Goal: Communication & Community: Share content

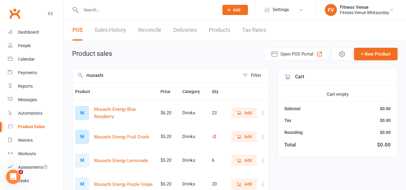
scroll to position [30, 0]
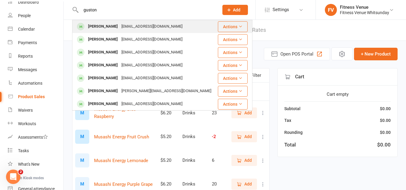
type input "guston"
click at [103, 28] on div "Gaston Paz" at bounding box center [102, 26] width 33 height 9
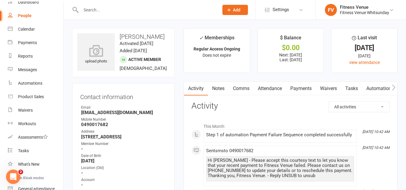
click at [305, 89] on link "Payments" at bounding box center [301, 89] width 30 height 14
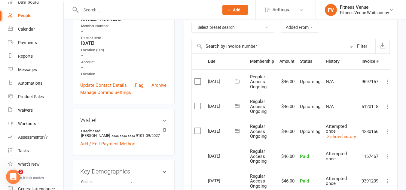
scroll to position [150, 0]
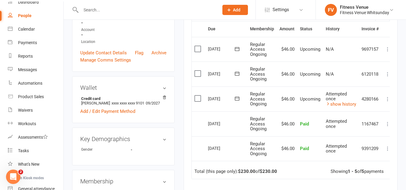
click at [236, 99] on icon at bounding box center [237, 99] width 6 height 6
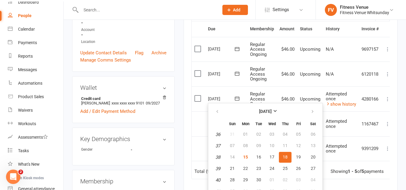
click at [373, 108] on td "4280166" at bounding box center [370, 99] width 23 height 25
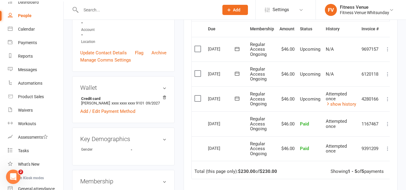
click at [236, 99] on icon at bounding box center [237, 99] width 6 height 6
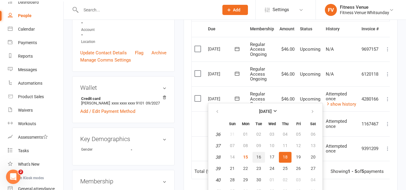
click at [260, 156] on span "16" at bounding box center [258, 157] width 5 height 5
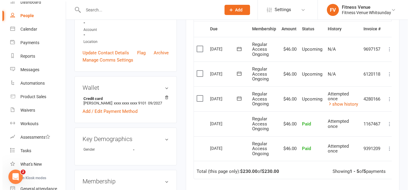
scroll to position [143, 0]
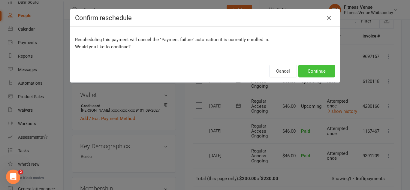
click at [314, 71] on button "Continue" at bounding box center [317, 71] width 37 height 13
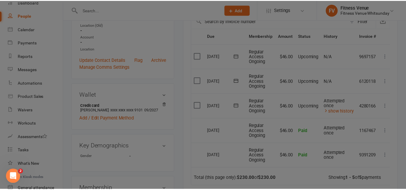
scroll to position [150, 0]
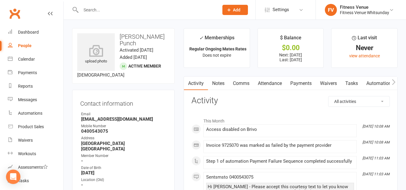
click at [300, 83] on link "Payments" at bounding box center [301, 84] width 30 height 14
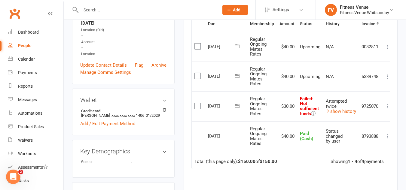
scroll to position [150, 0]
click at [345, 112] on link "show history" at bounding box center [341, 110] width 30 height 5
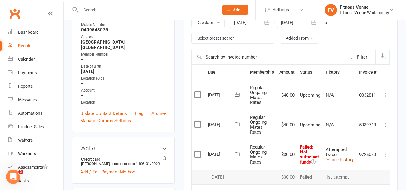
scroll to position [90, 0]
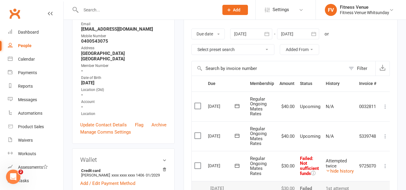
click at [239, 165] on icon at bounding box center [237, 166] width 6 height 6
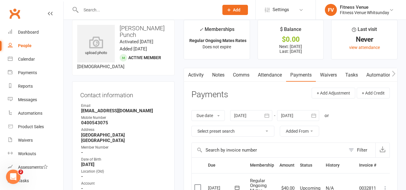
scroll to position [0, 0]
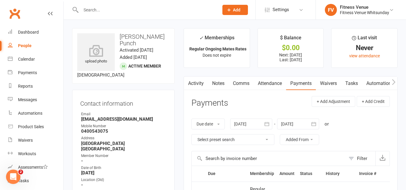
click at [235, 82] on link "Comms" at bounding box center [241, 84] width 25 height 14
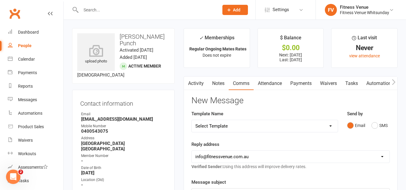
click at [249, 123] on select "Select Template [SMS] Excessive Defaults [Email] Membership Expiry [SMS] Member…" at bounding box center [265, 126] width 146 height 12
select select "4"
click at [192, 120] on select "Select Template [SMS] Excessive Defaults [Email] Membership Expiry [SMS] Member…" at bounding box center [265, 126] width 146 height 12
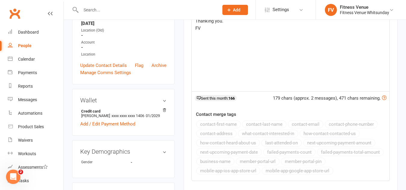
scroll to position [210, 0]
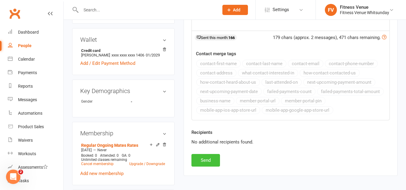
click at [205, 159] on button "Send" at bounding box center [205, 160] width 29 height 13
select select
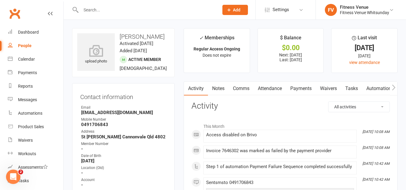
click at [300, 88] on link "Payments" at bounding box center [301, 89] width 30 height 14
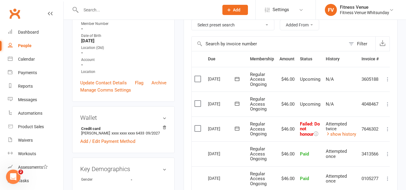
scroll to position [150, 0]
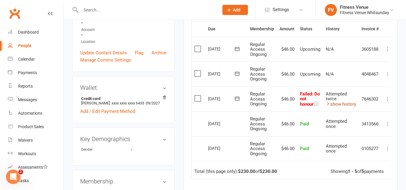
click at [354, 105] on link "show history" at bounding box center [341, 104] width 30 height 5
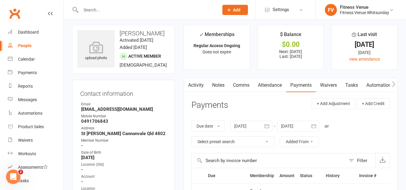
scroll to position [0, 0]
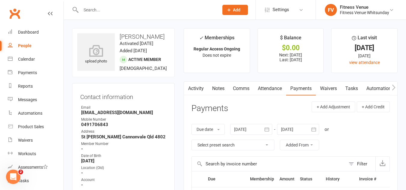
click at [244, 87] on link "Comms" at bounding box center [241, 89] width 25 height 14
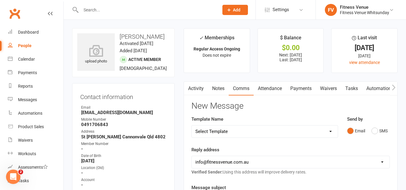
click at [245, 131] on select "Select Template [SMS] Excessive Defaults [Email] Membership Expiry [SMS] Member…" at bounding box center [265, 132] width 146 height 12
select select "4"
click at [192, 126] on select "Select Template [SMS] Excessive Defaults [Email] Membership Expiry [SMS] Member…" at bounding box center [265, 132] width 146 height 12
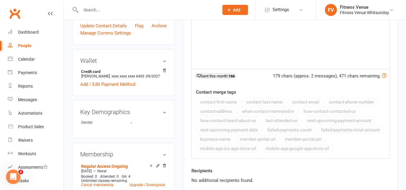
scroll to position [240, 0]
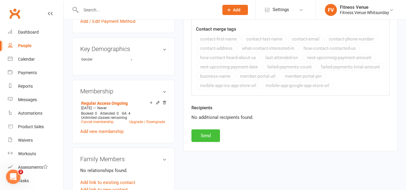
click at [215, 136] on button "Send" at bounding box center [205, 135] width 29 height 13
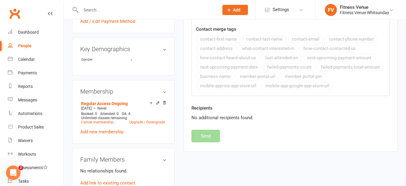
select select
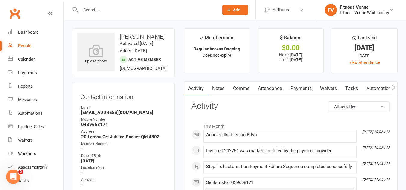
click at [299, 89] on link "Payments" at bounding box center [301, 89] width 30 height 14
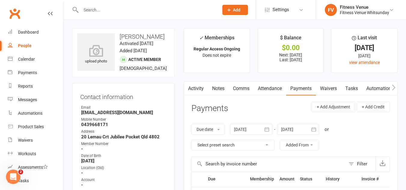
click at [242, 89] on link "Comms" at bounding box center [241, 89] width 25 height 14
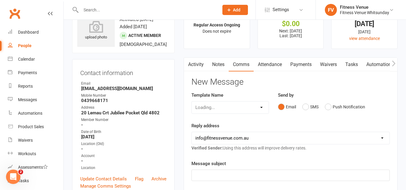
scroll to position [60, 0]
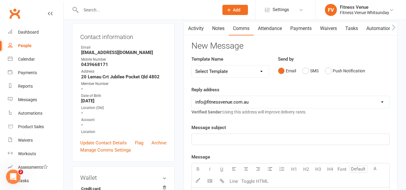
click at [246, 69] on select "Select Template [SMS] Excessive Defaults [Email] Membership Expiry [SMS] Member…" at bounding box center [230, 71] width 77 height 12
select select "4"
click at [192, 65] on select "Select Template [SMS] Excessive Defaults [Email] Membership Expiry [SMS] Member…" at bounding box center [230, 71] width 77 height 12
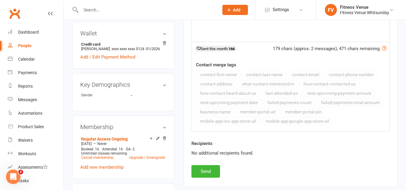
scroll to position [270, 0]
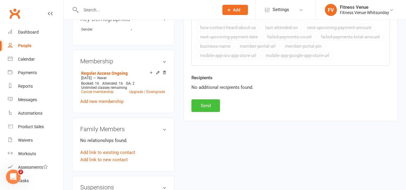
click at [203, 107] on button "Send" at bounding box center [205, 105] width 29 height 13
select select
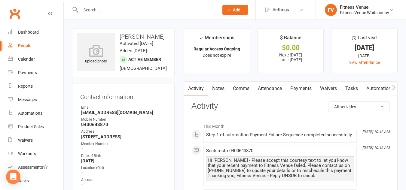
click at [297, 88] on link "Payments" at bounding box center [301, 89] width 30 height 14
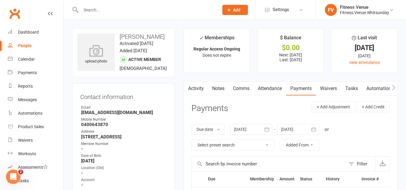
click at [243, 89] on link "Comms" at bounding box center [241, 89] width 25 height 14
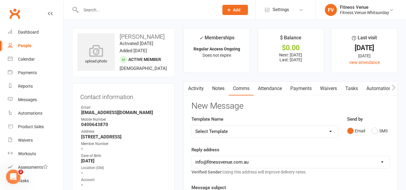
click at [232, 132] on select "Select Template [SMS] Excessive Defaults [Email] Membership Expiry [SMS] Member…" at bounding box center [265, 132] width 146 height 12
select select "4"
click at [192, 126] on select "Select Template [SMS] Excessive Defaults [Email] Membership Expiry [SMS] Member…" at bounding box center [265, 132] width 146 height 12
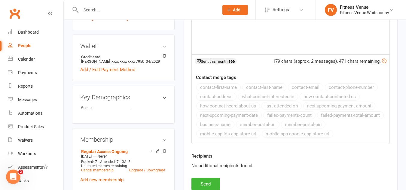
scroll to position [240, 0]
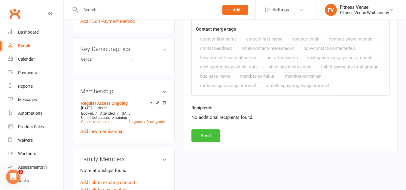
click at [205, 135] on button "Send" at bounding box center [205, 135] width 29 height 13
select select
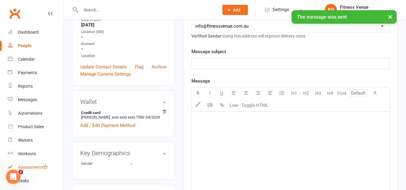
scroll to position [120, 0]
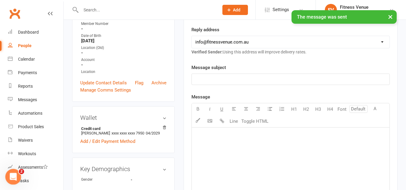
click at [10, 173] on icon "Open Intercom Messenger" at bounding box center [13, 176] width 10 height 10
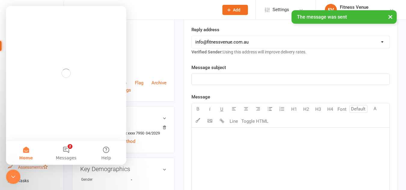
scroll to position [0, 0]
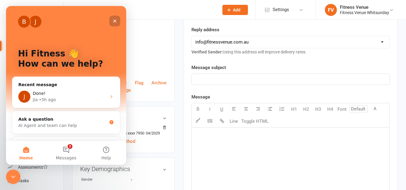
click at [112, 20] on div "Close" at bounding box center [114, 21] width 11 height 11
